Goal: Find specific page/section: Find specific page/section

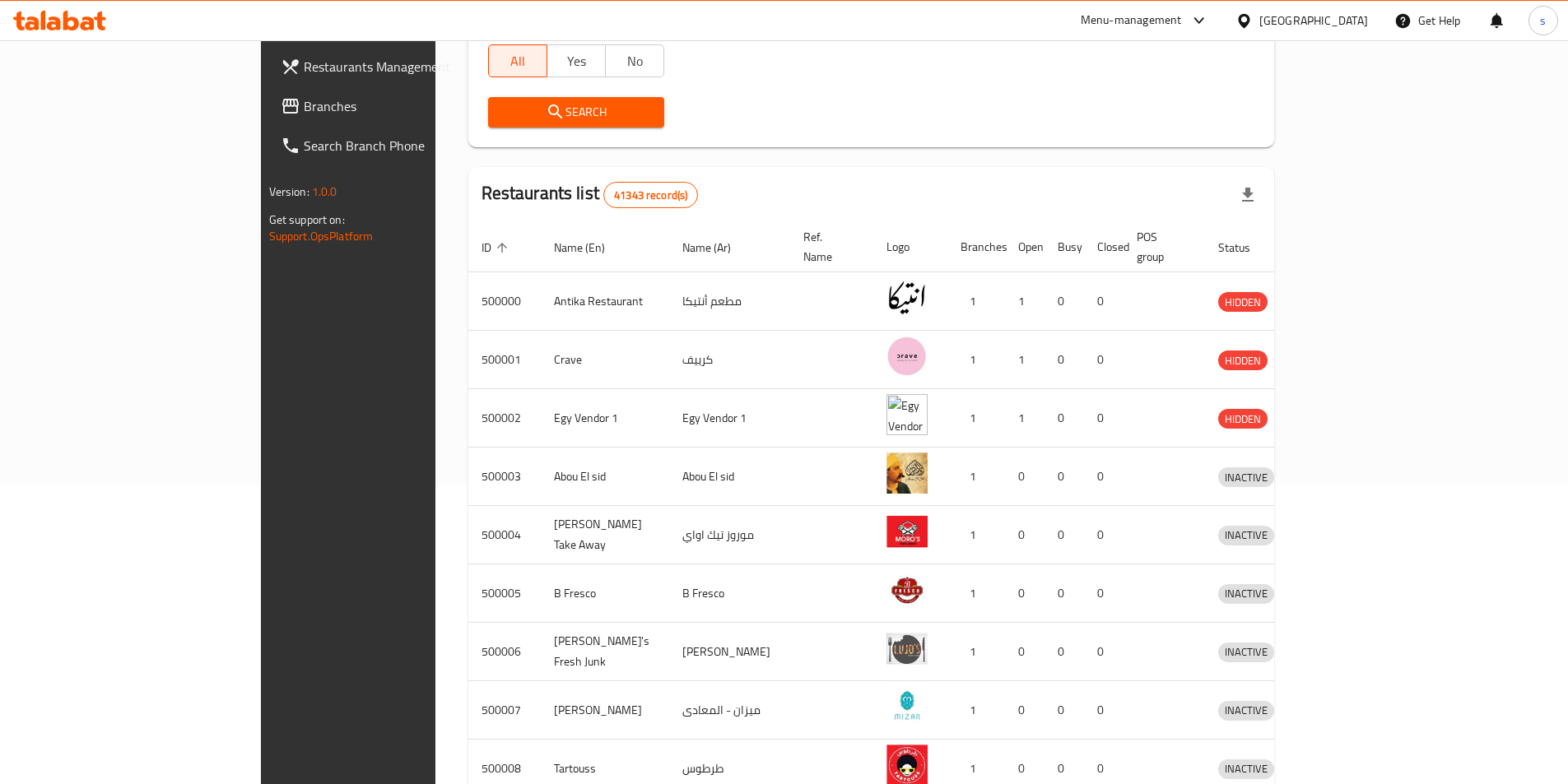
scroll to position [444, 0]
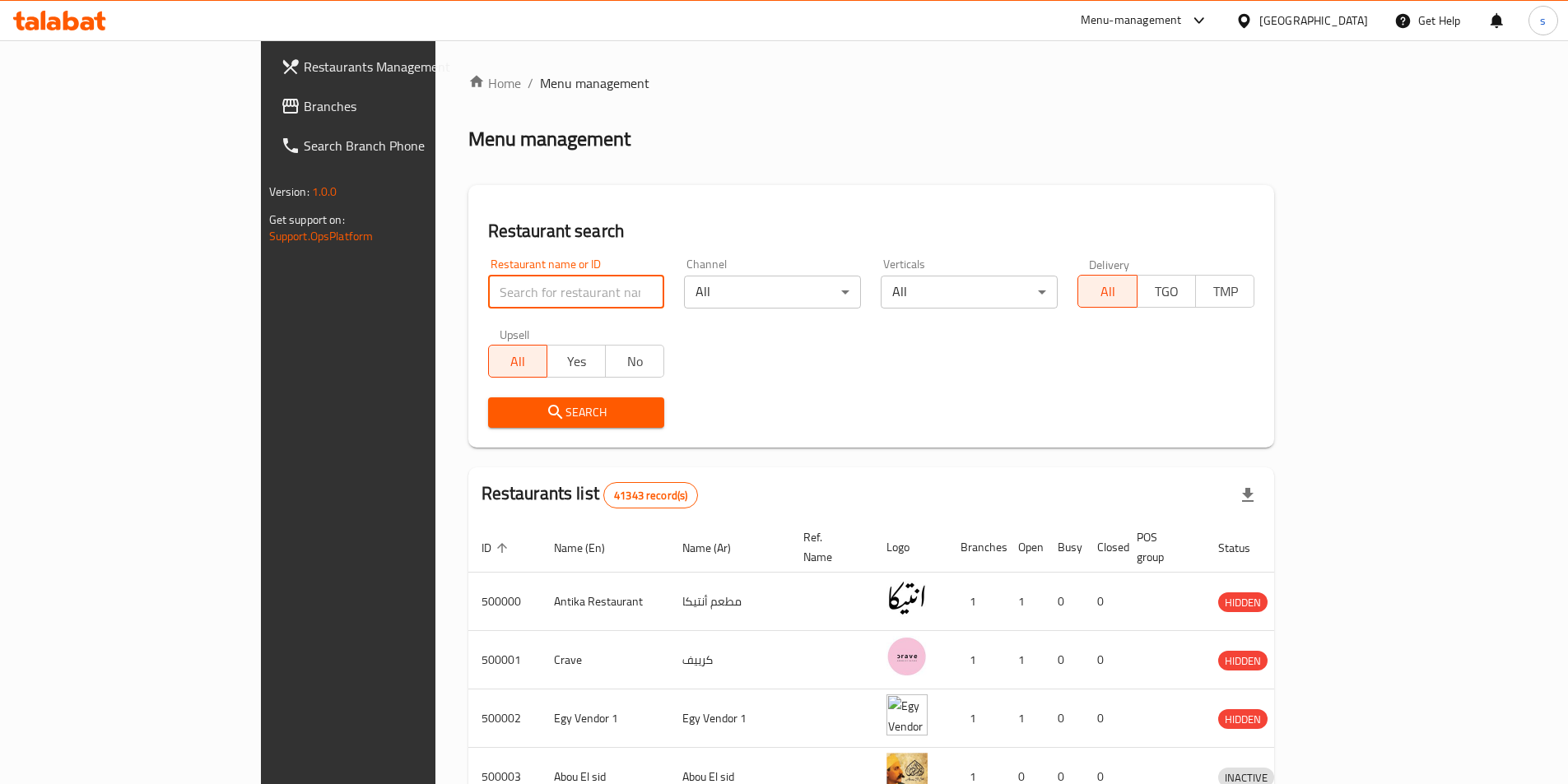
click at [488, 291] on input "search" at bounding box center [576, 293] width 177 height 33
paste input "778867"
type input "778867"
click at [1365, 23] on div "[GEOGRAPHIC_DATA]" at bounding box center [1313, 20] width 108 height 19
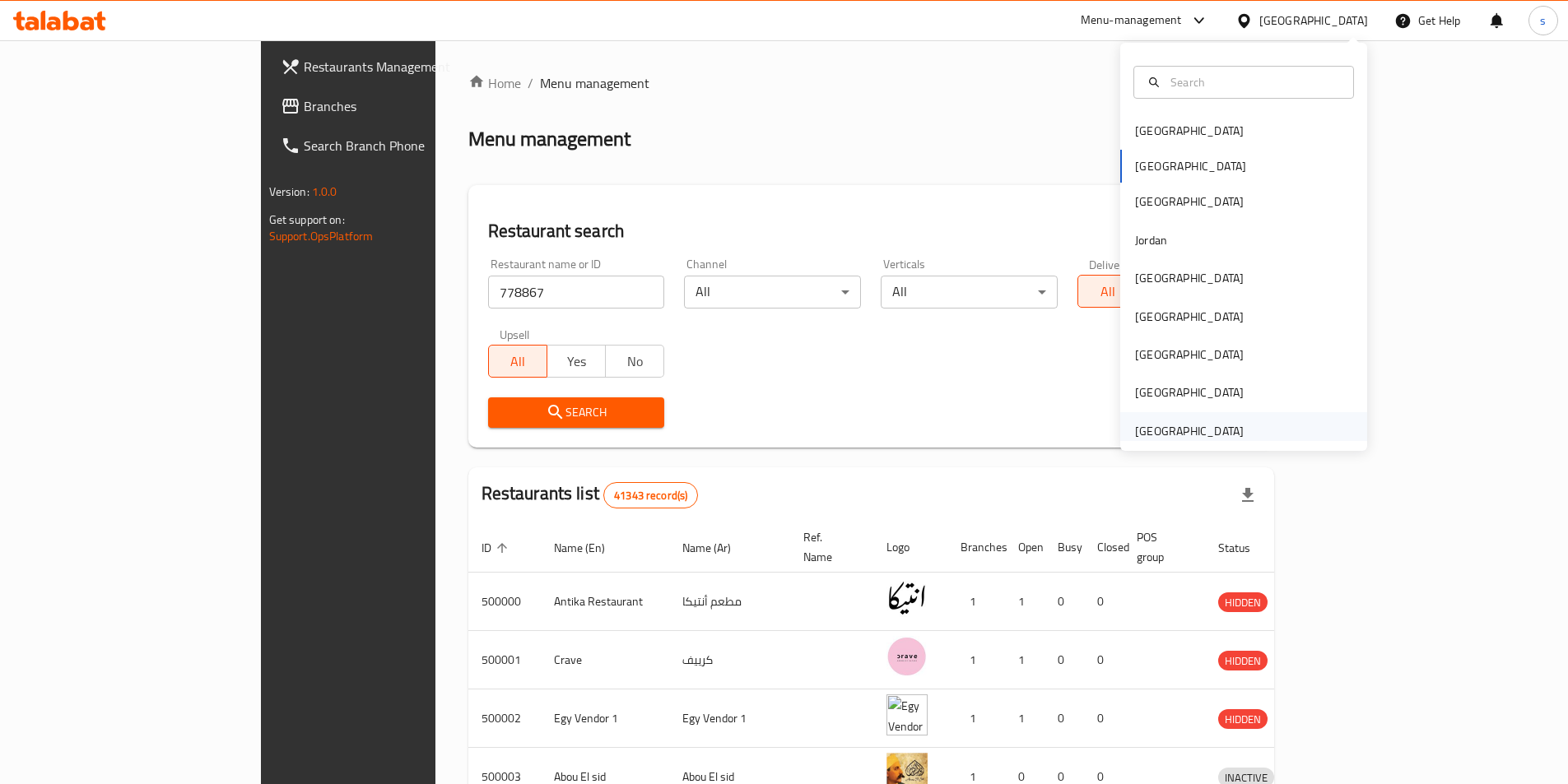
click at [1201, 427] on div "[GEOGRAPHIC_DATA]" at bounding box center [1188, 431] width 108 height 19
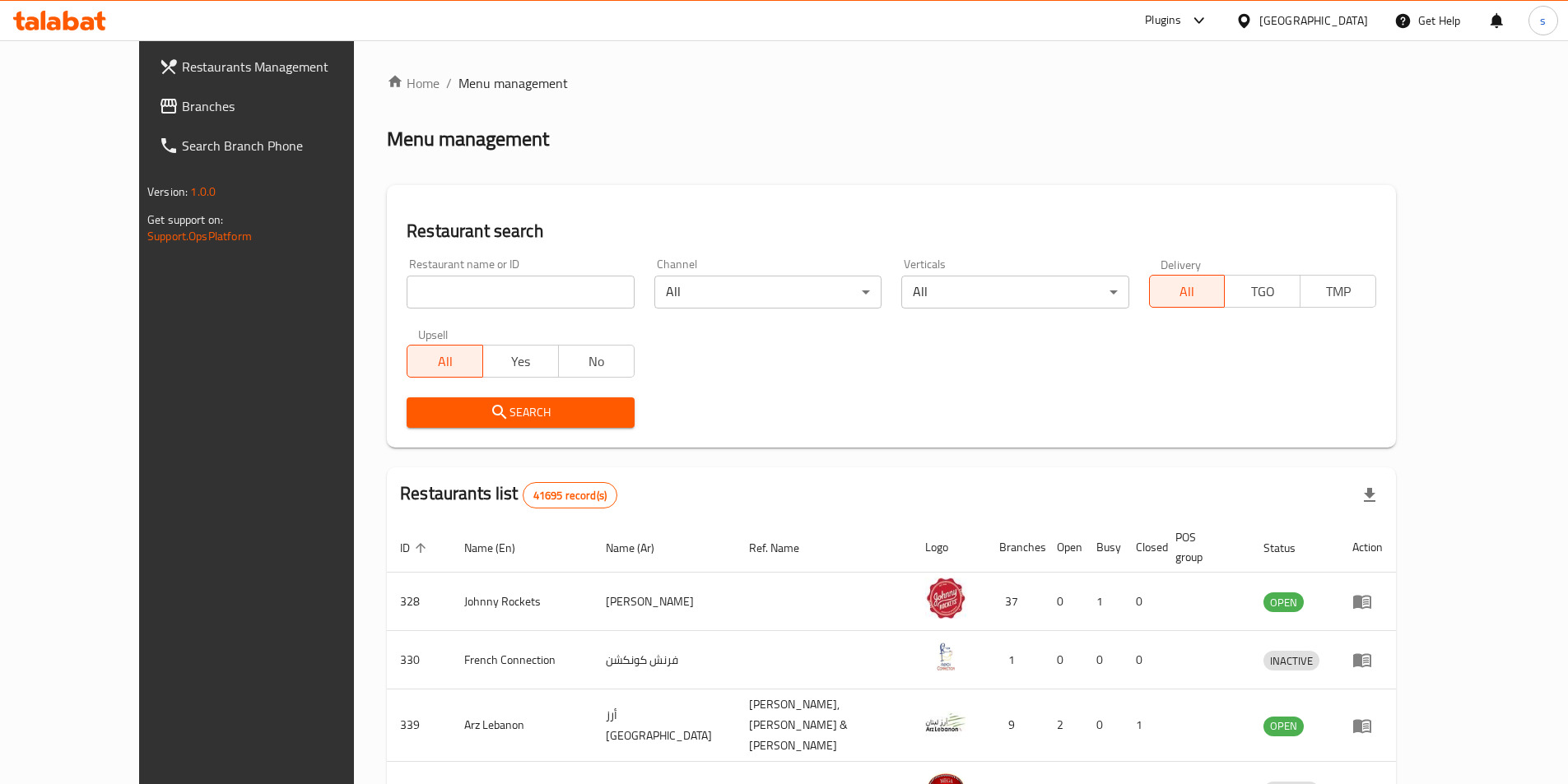
click at [485, 305] on input "search" at bounding box center [520, 293] width 227 height 33
paste input "778867"
type input "778867"
click button "Search" at bounding box center [520, 412] width 227 height 30
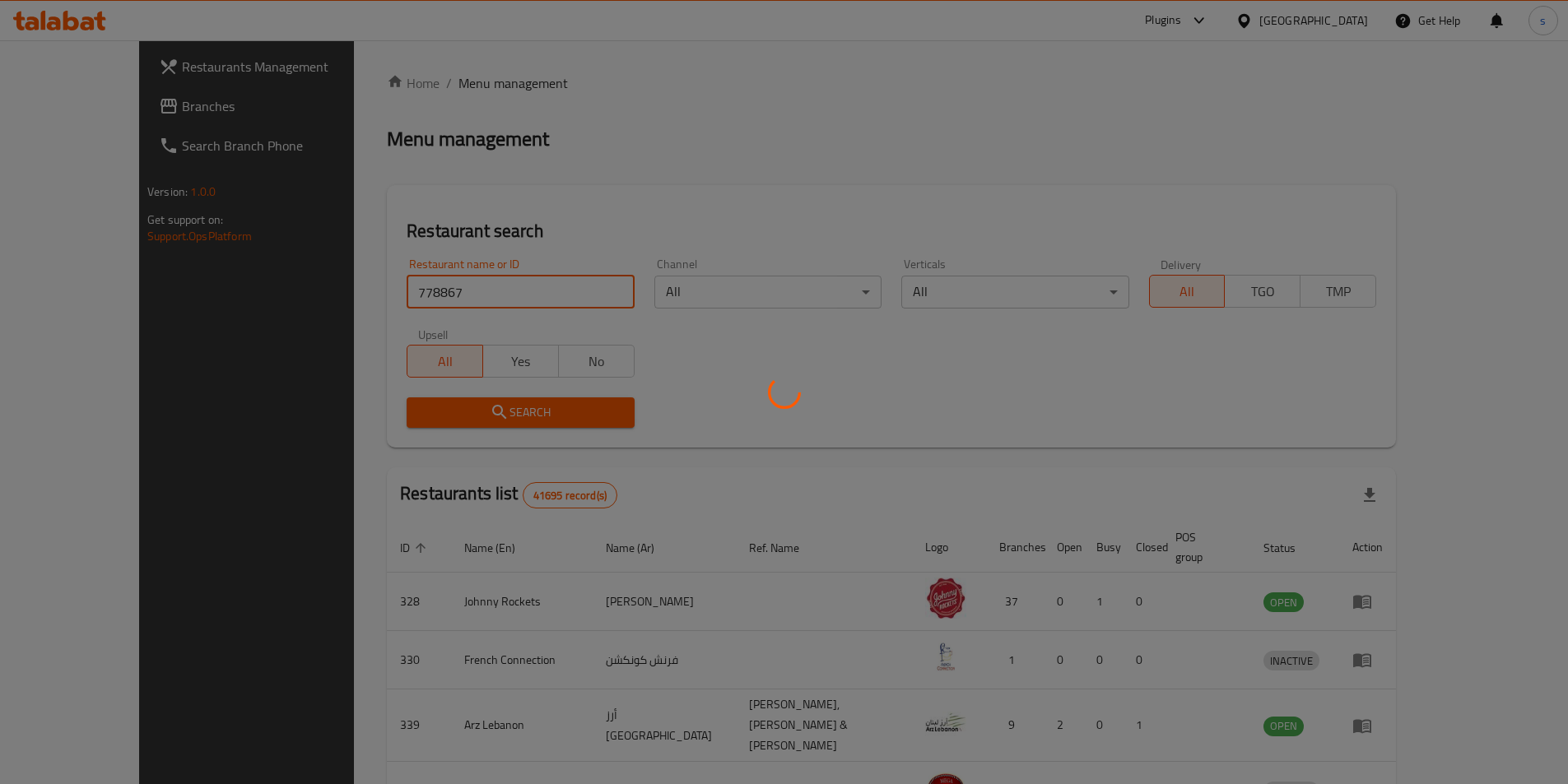
click at [45, 137] on div at bounding box center [784, 392] width 1568 height 784
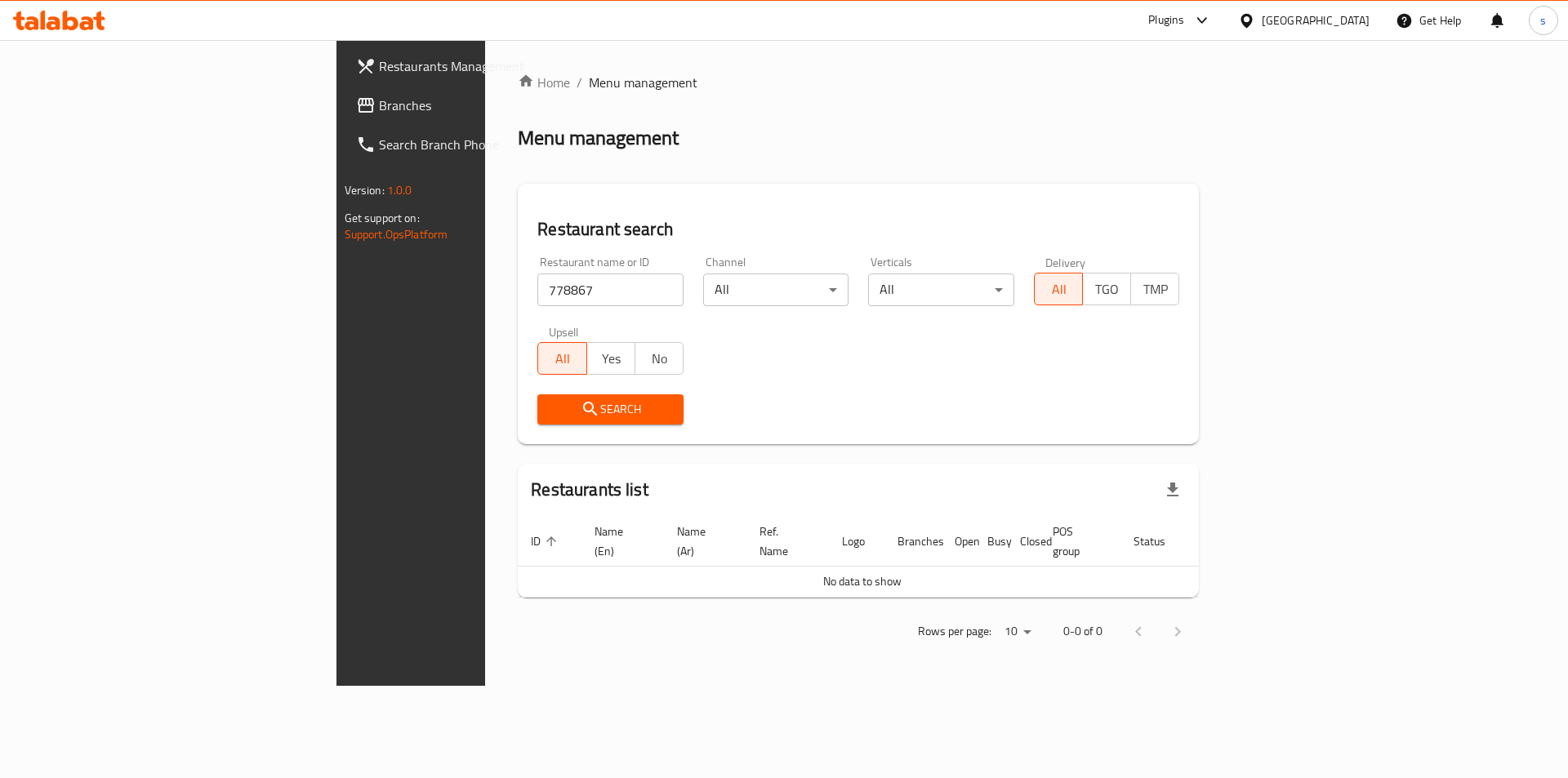
click at [378, 97] on span "Branches" at bounding box center [481, 105] width 206 height 19
